Goal: Task Accomplishment & Management: Use online tool/utility

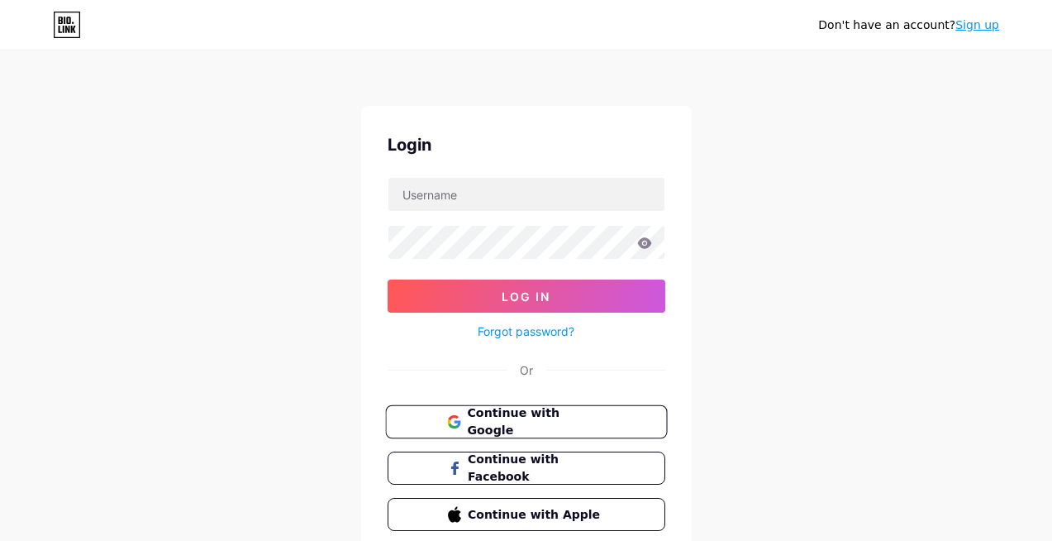
click at [524, 427] on span "Continue with Google" at bounding box center [536, 422] width 138 height 36
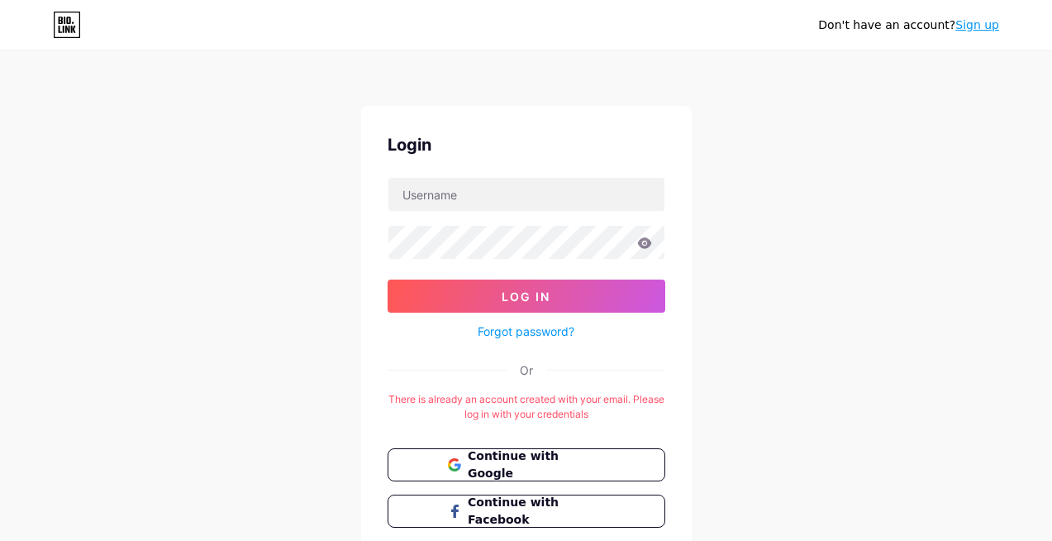
scroll to position [99, 0]
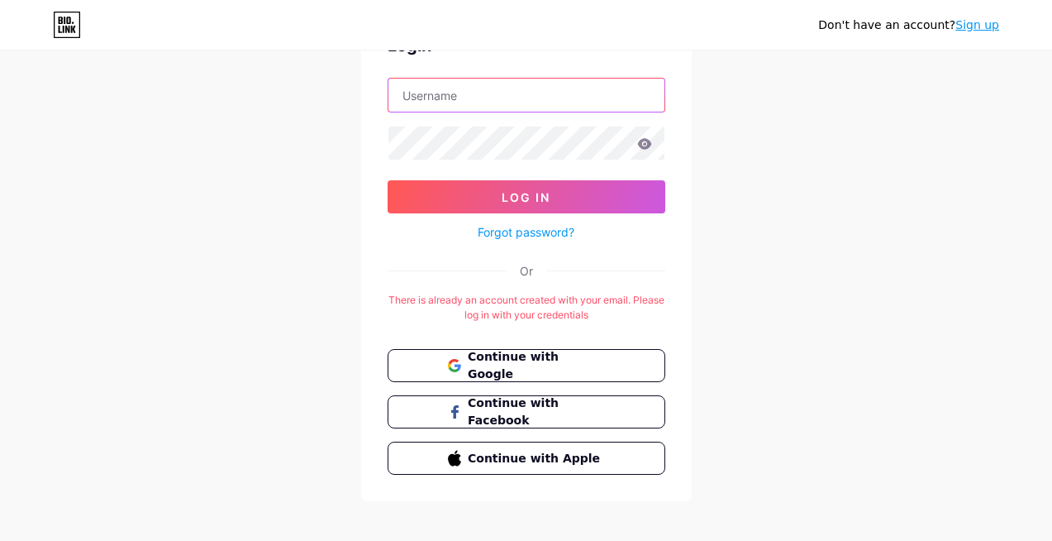
click at [467, 99] on input "text" at bounding box center [526, 95] width 276 height 33
drag, startPoint x: 546, startPoint y: 96, endPoint x: 665, endPoint y: 106, distance: 118.6
click at [665, 106] on div "[EMAIL_ADDRESS][DOMAIN_NAME]" at bounding box center [527, 95] width 278 height 35
click at [517, 102] on input "drgangwanisvascularvlinic" at bounding box center [526, 95] width 276 height 33
click at [517, 92] on input "drgangwanisvascularvlinic" at bounding box center [526, 95] width 276 height 33
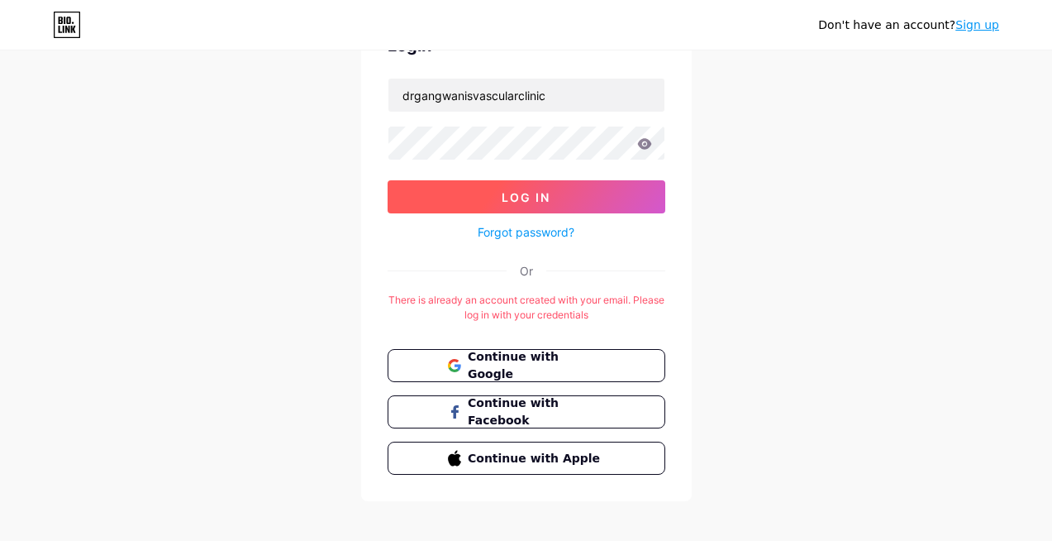
click at [585, 198] on button "Log In" at bounding box center [527, 196] width 278 height 33
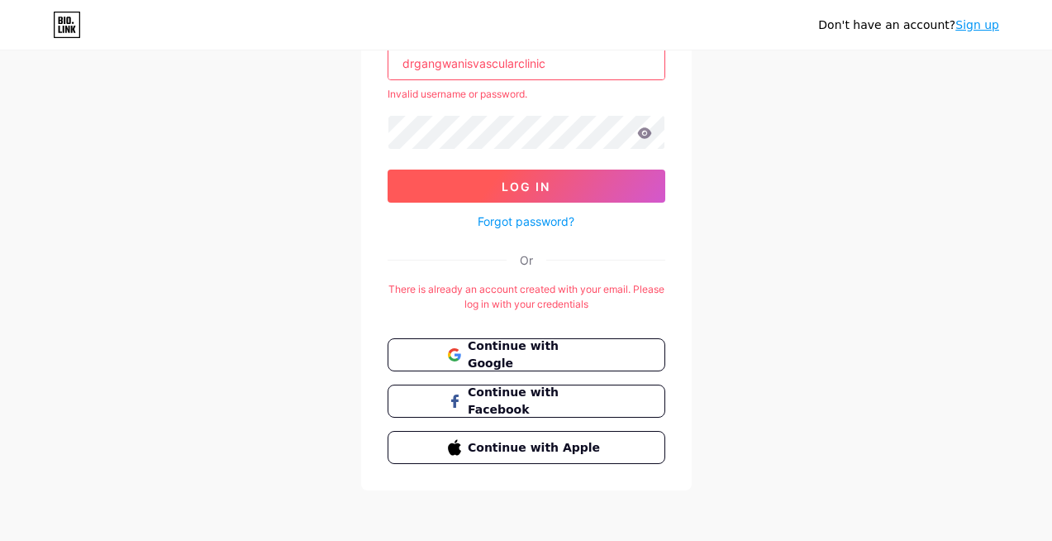
scroll to position [133, 0]
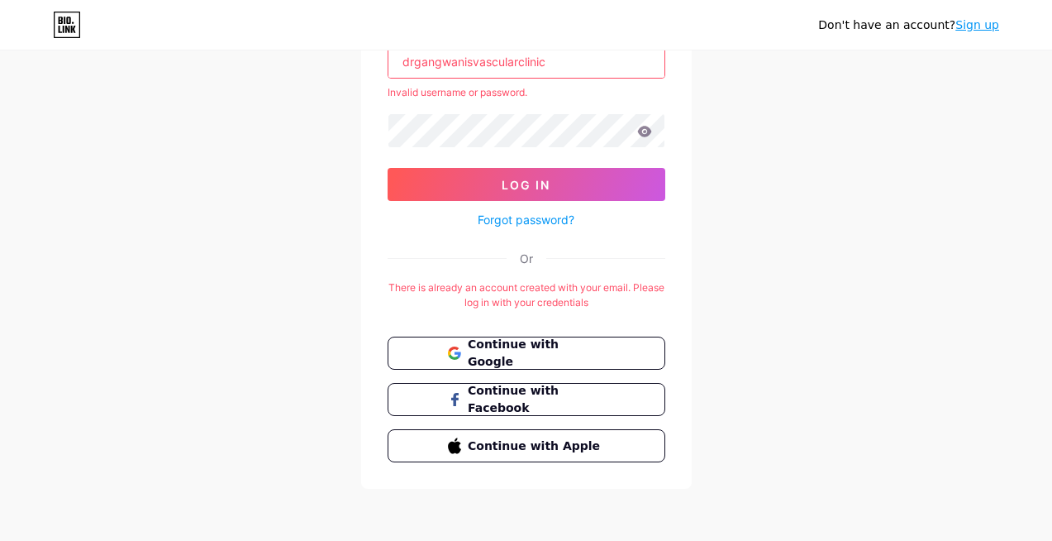
click at [648, 136] on icon at bounding box center [644, 132] width 15 height 12
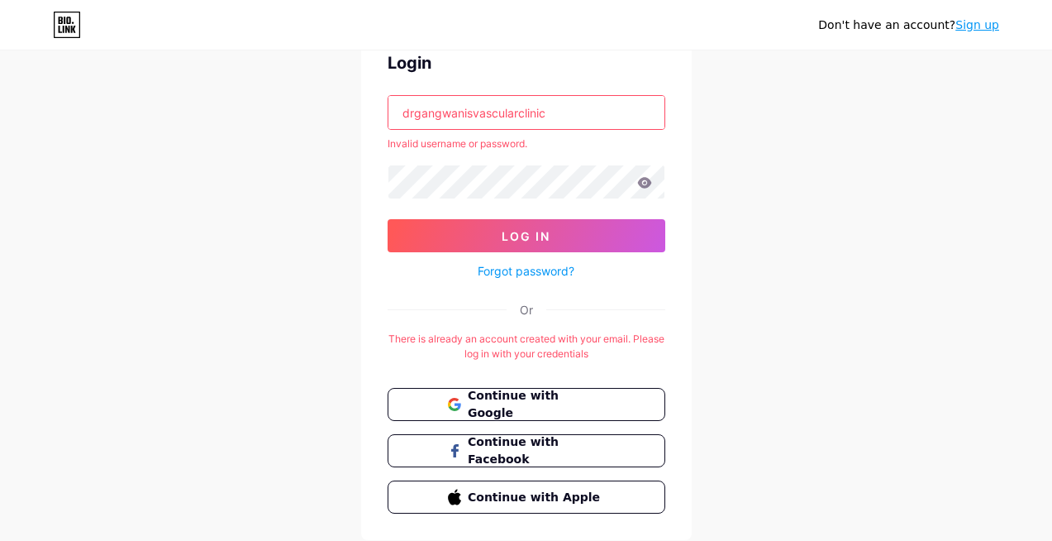
scroll to position [34, 0]
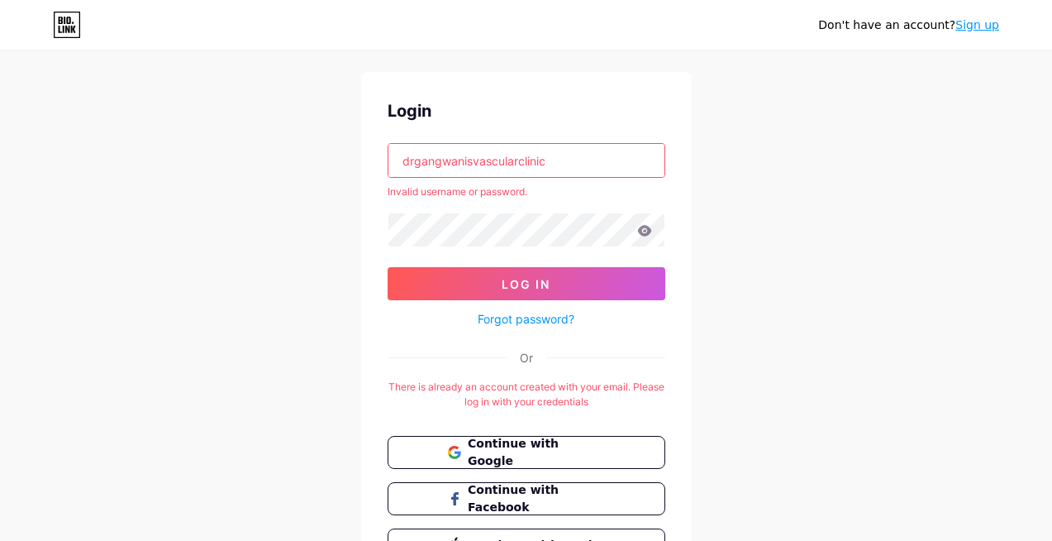
click at [649, 234] on icon at bounding box center [644, 230] width 14 height 11
click at [642, 231] on icon at bounding box center [644, 231] width 15 height 12
drag, startPoint x: 518, startPoint y: 163, endPoint x: 551, endPoint y: 177, distance: 35.9
click at [519, 164] on input "drgangwanisvascularclinic" at bounding box center [526, 160] width 276 height 33
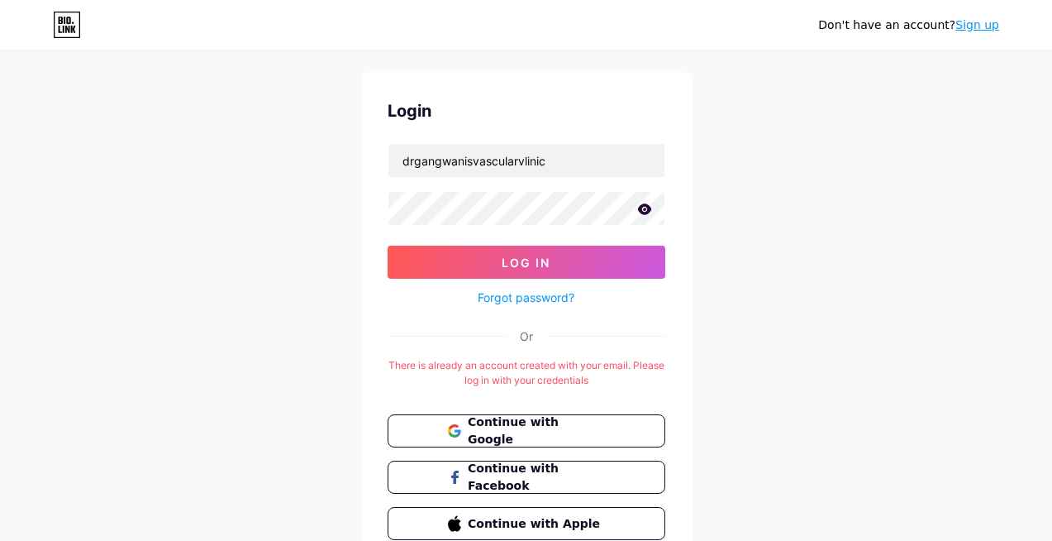
click at [648, 206] on icon at bounding box center [644, 208] width 14 height 11
click at [648, 206] on icon at bounding box center [643, 210] width 14 height 12
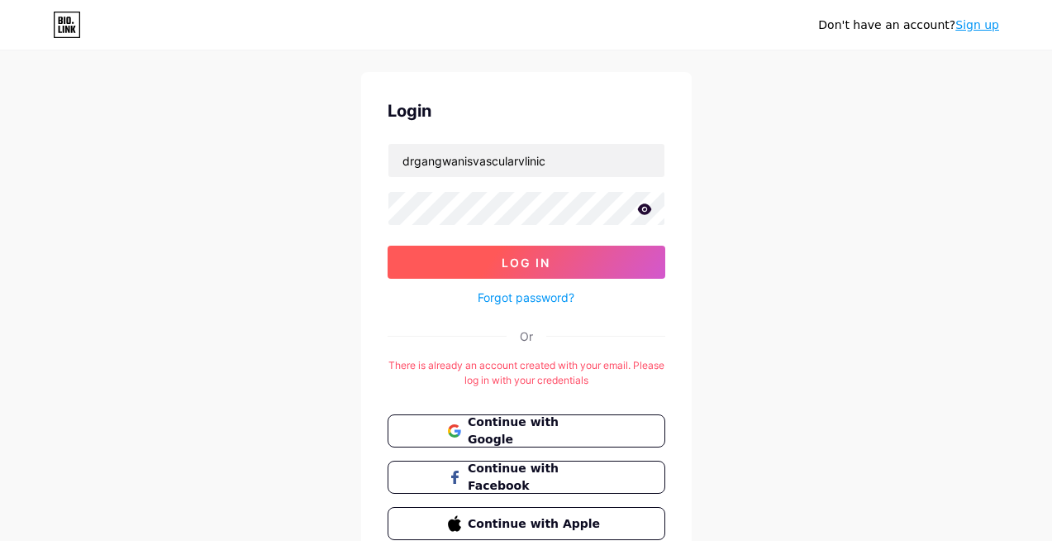
click at [568, 263] on button "Log In" at bounding box center [527, 261] width 278 height 33
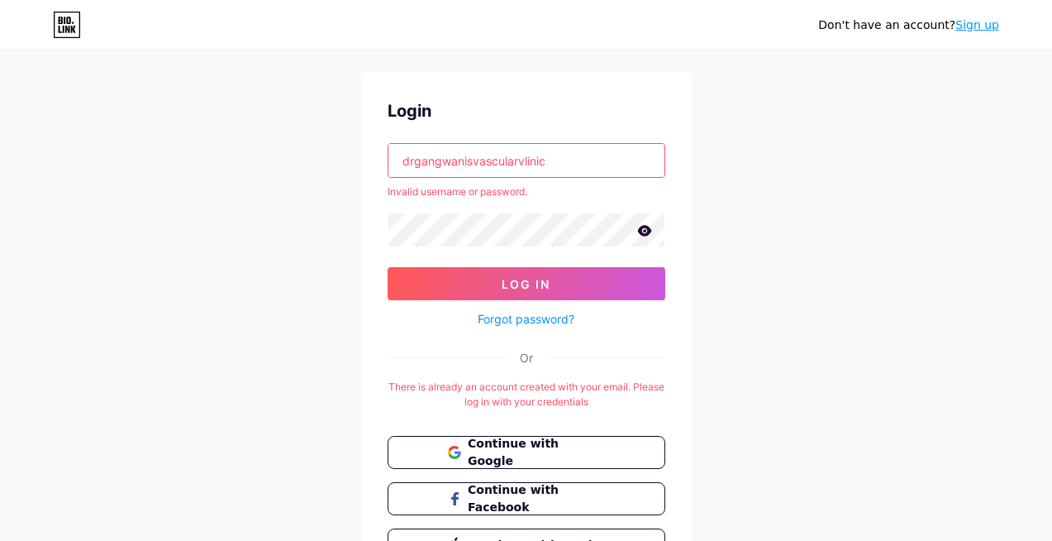
click at [486, 167] on input "drgangwanisvascularvlinic" at bounding box center [526, 160] width 276 height 33
type input "[EMAIL_ADDRESS][DOMAIN_NAME]"
click at [646, 230] on icon at bounding box center [644, 230] width 14 height 11
click at [646, 230] on icon at bounding box center [643, 232] width 14 height 12
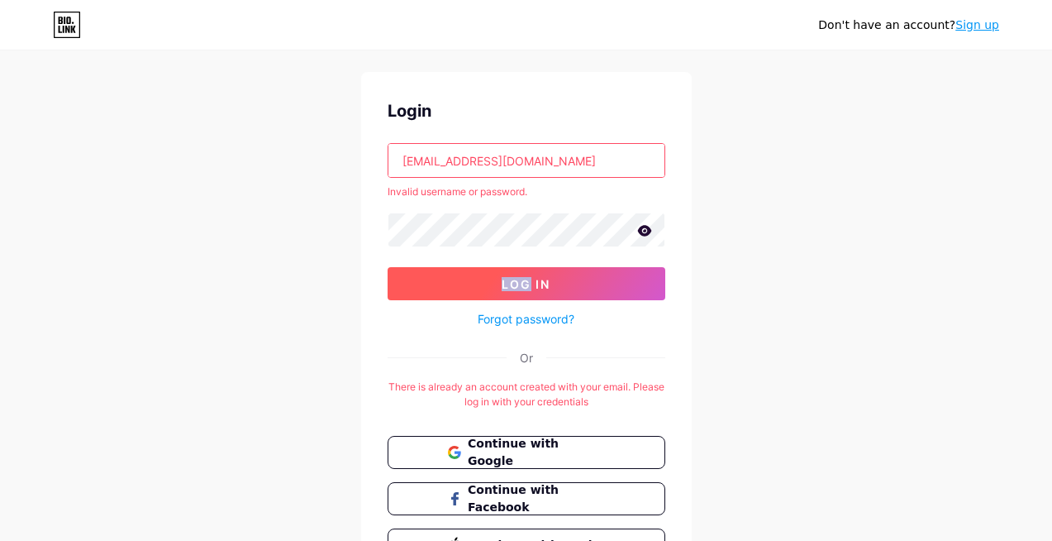
click at [534, 281] on span "Log In" at bounding box center [526, 284] width 49 height 14
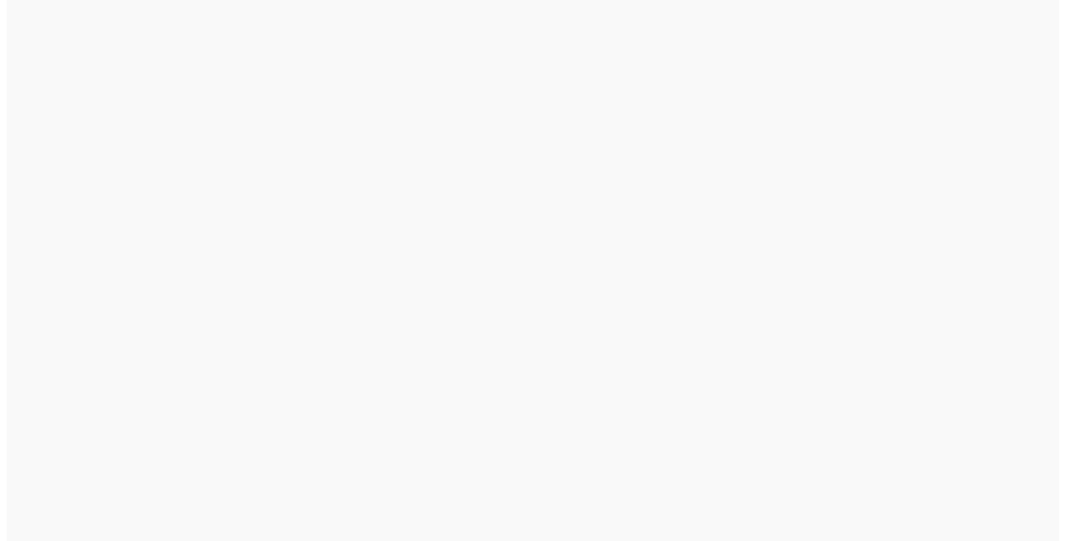
scroll to position [0, 0]
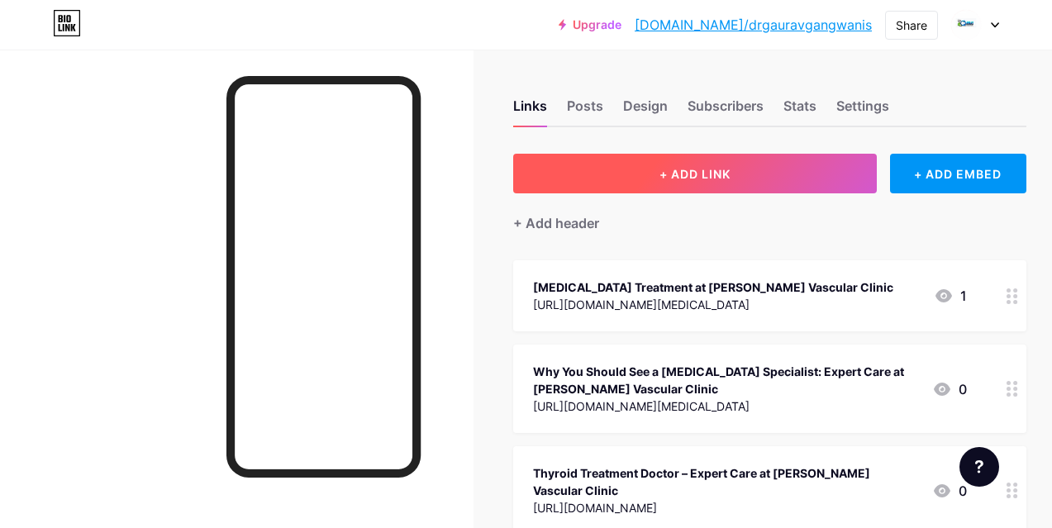
click at [714, 174] on span "+ ADD LINK" at bounding box center [695, 174] width 71 height 14
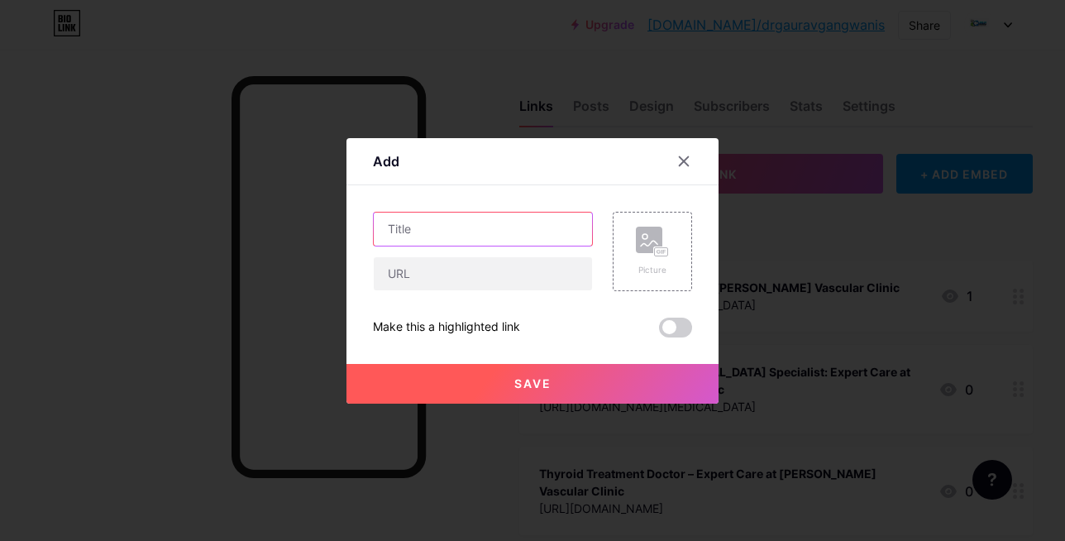
click at [390, 231] on input "text" at bounding box center [483, 228] width 218 height 33
paste input "Best [MEDICAL_DATA] Treatment in [GEOGRAPHIC_DATA]: Say Goodbye to [MEDICAL_DAT…"
type input "Best [MEDICAL_DATA] Treatment in [GEOGRAPHIC_DATA]: Say Goodbye to [MEDICAL_DAT…"
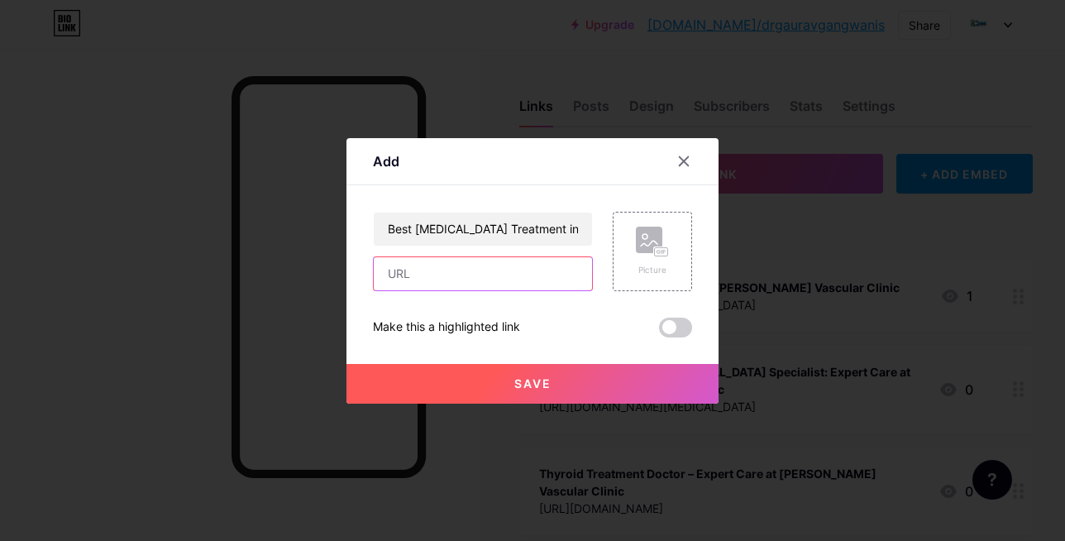
click at [403, 278] on input "text" at bounding box center [483, 273] width 218 height 33
paste input "[URL][DOMAIN_NAME]"
type input "[URL][DOMAIN_NAME]"
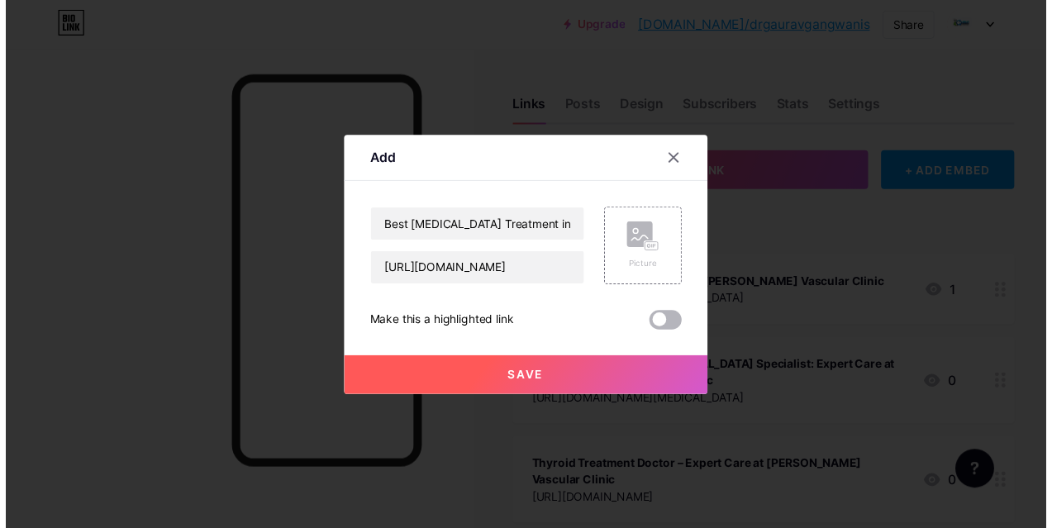
scroll to position [0, 0]
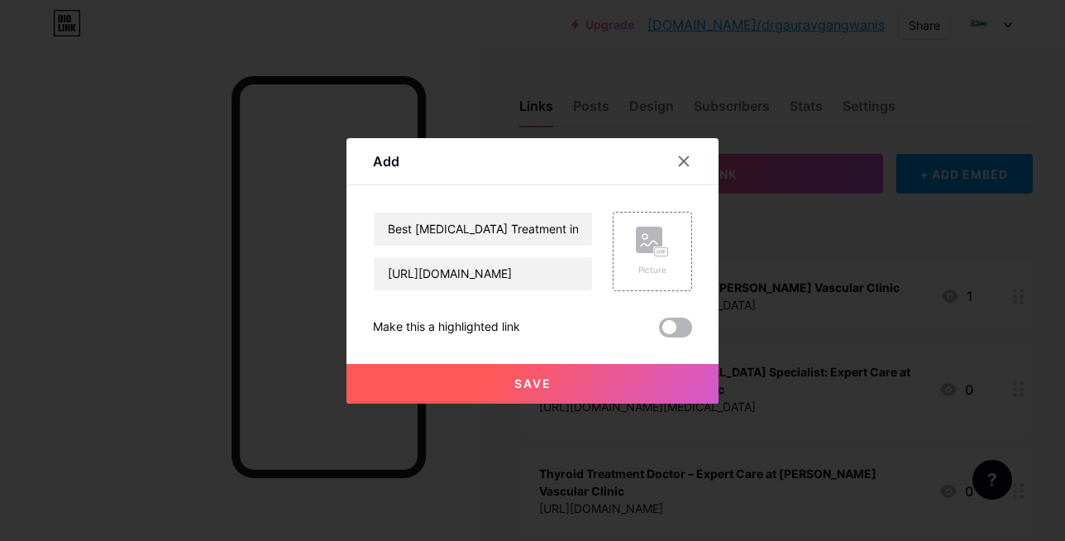
click at [678, 329] on span at bounding box center [675, 327] width 33 height 20
click at [659, 331] on input "checkbox" at bounding box center [659, 331] width 0 height 0
click at [531, 380] on span "Save" at bounding box center [532, 383] width 37 height 14
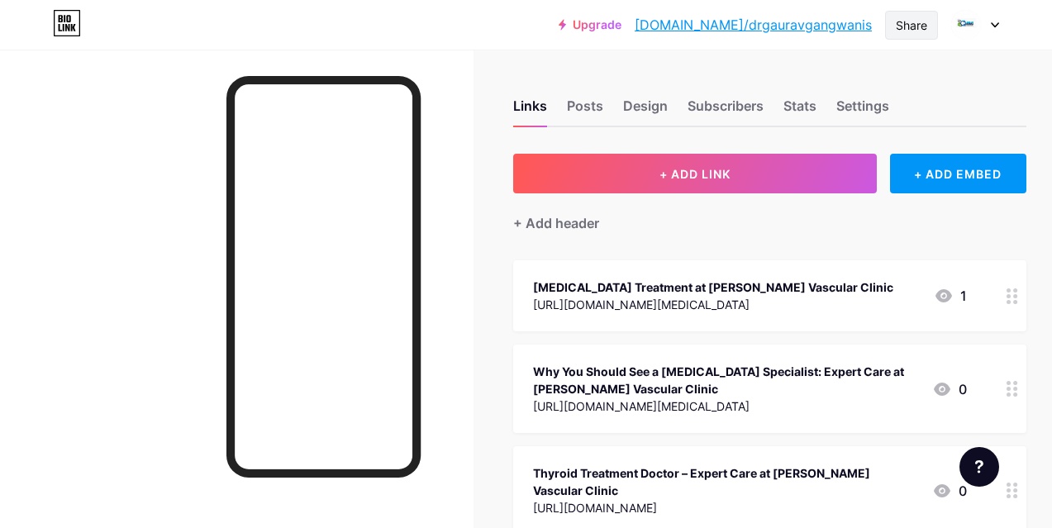
click at [903, 23] on div "Share" at bounding box center [911, 25] width 31 height 17
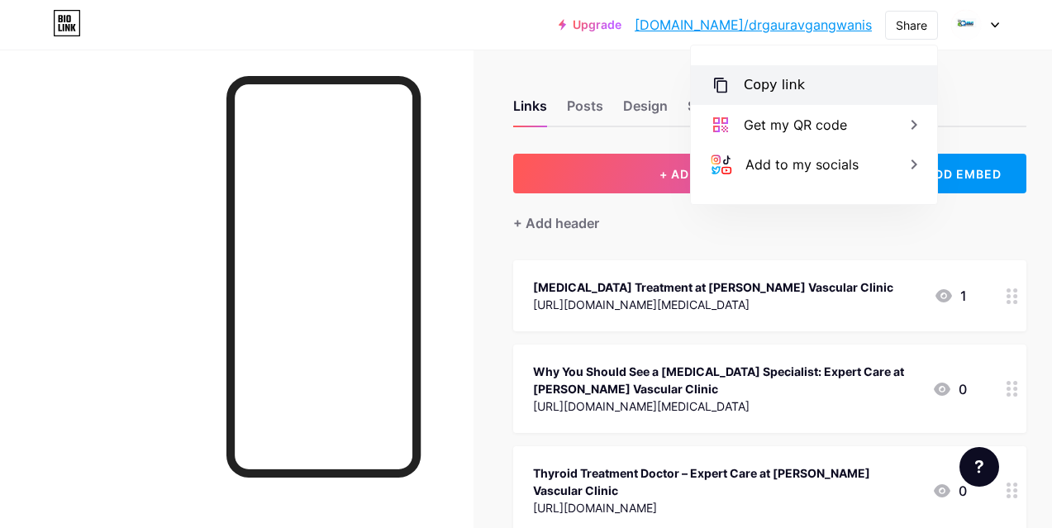
click at [779, 88] on div "Copy link" at bounding box center [774, 85] width 61 height 20
